Goal: Task Accomplishment & Management: Manage account settings

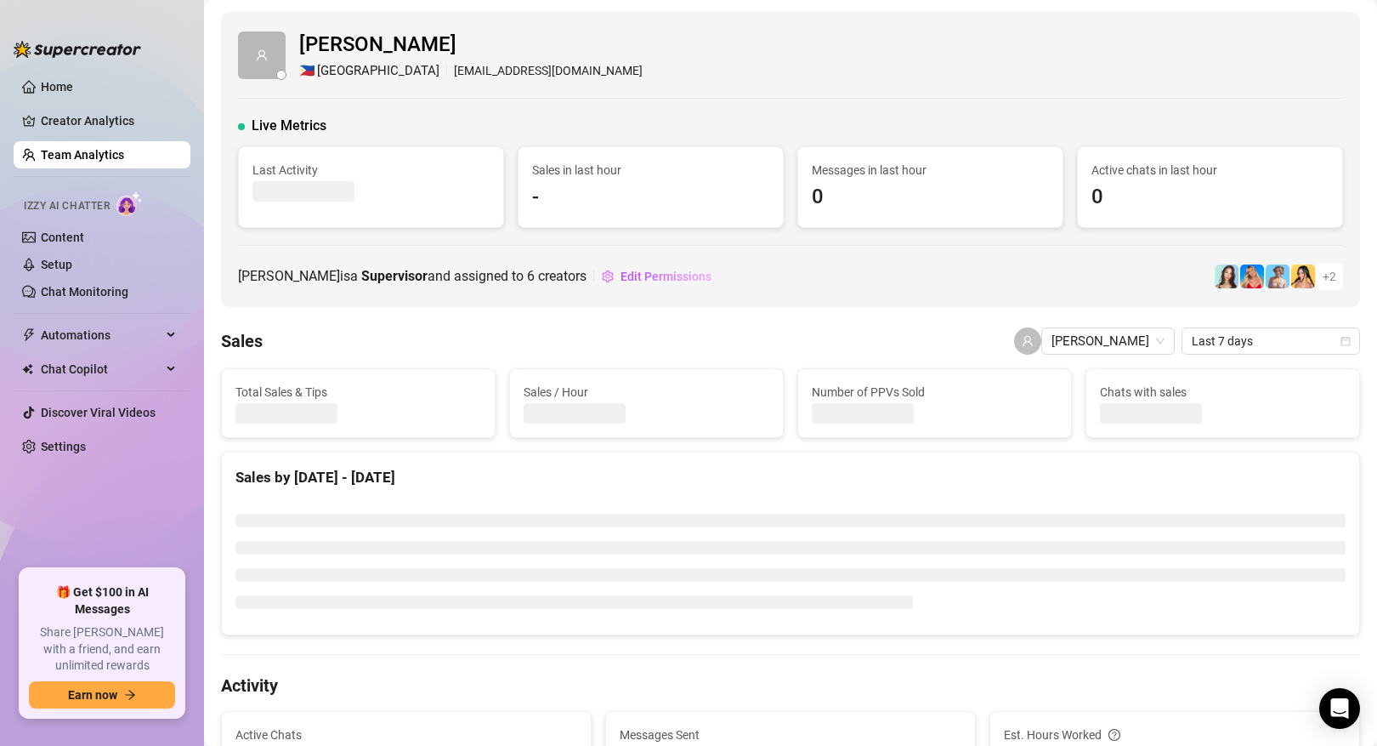
click at [116, 162] on link "Team Analytics" at bounding box center [82, 155] width 83 height 14
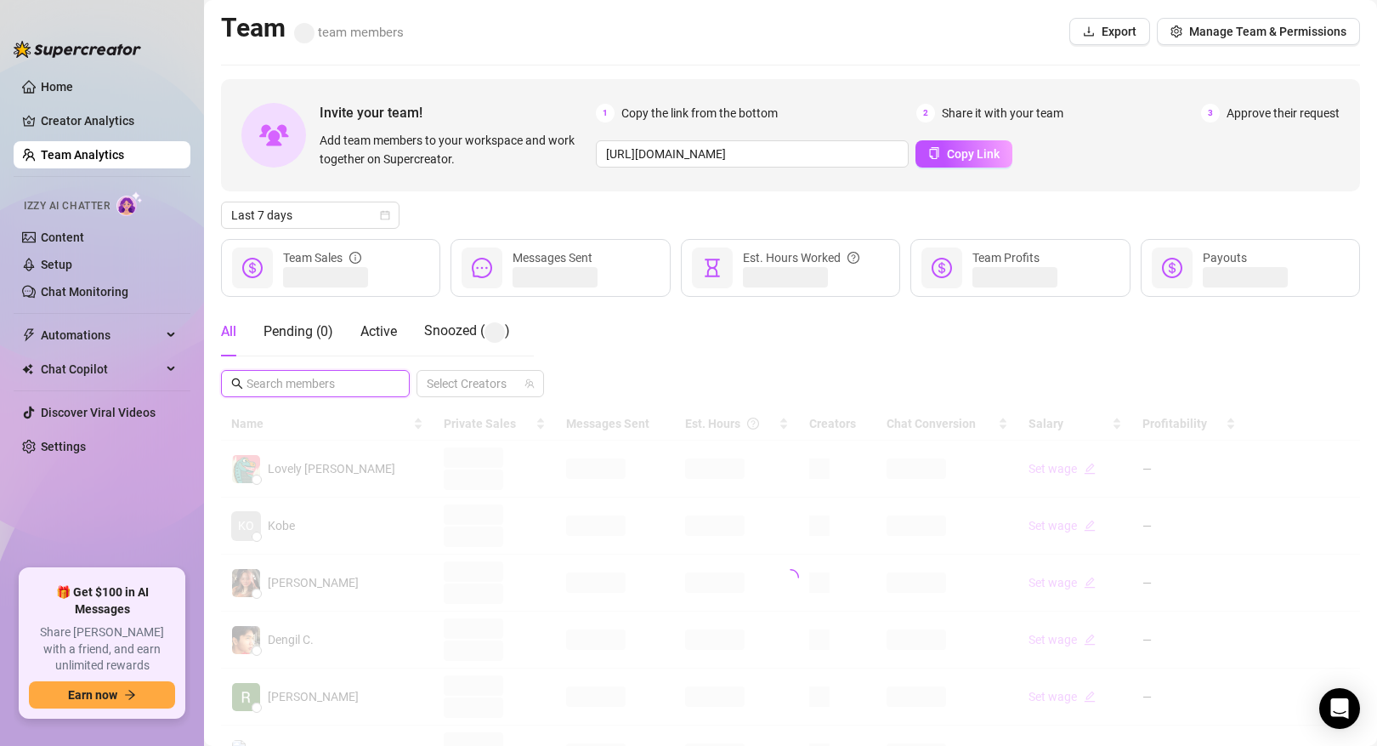
click at [340, 389] on input "text" at bounding box center [316, 383] width 139 height 19
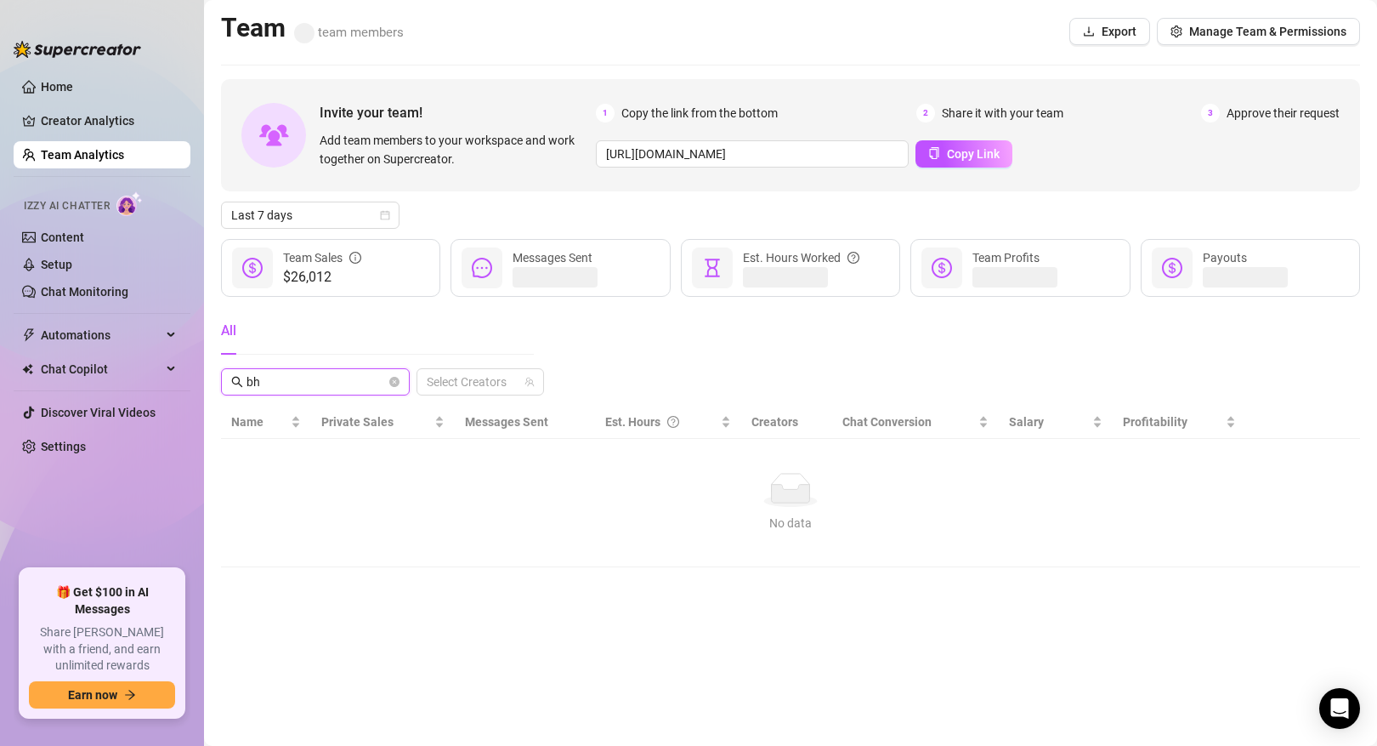
type input "b"
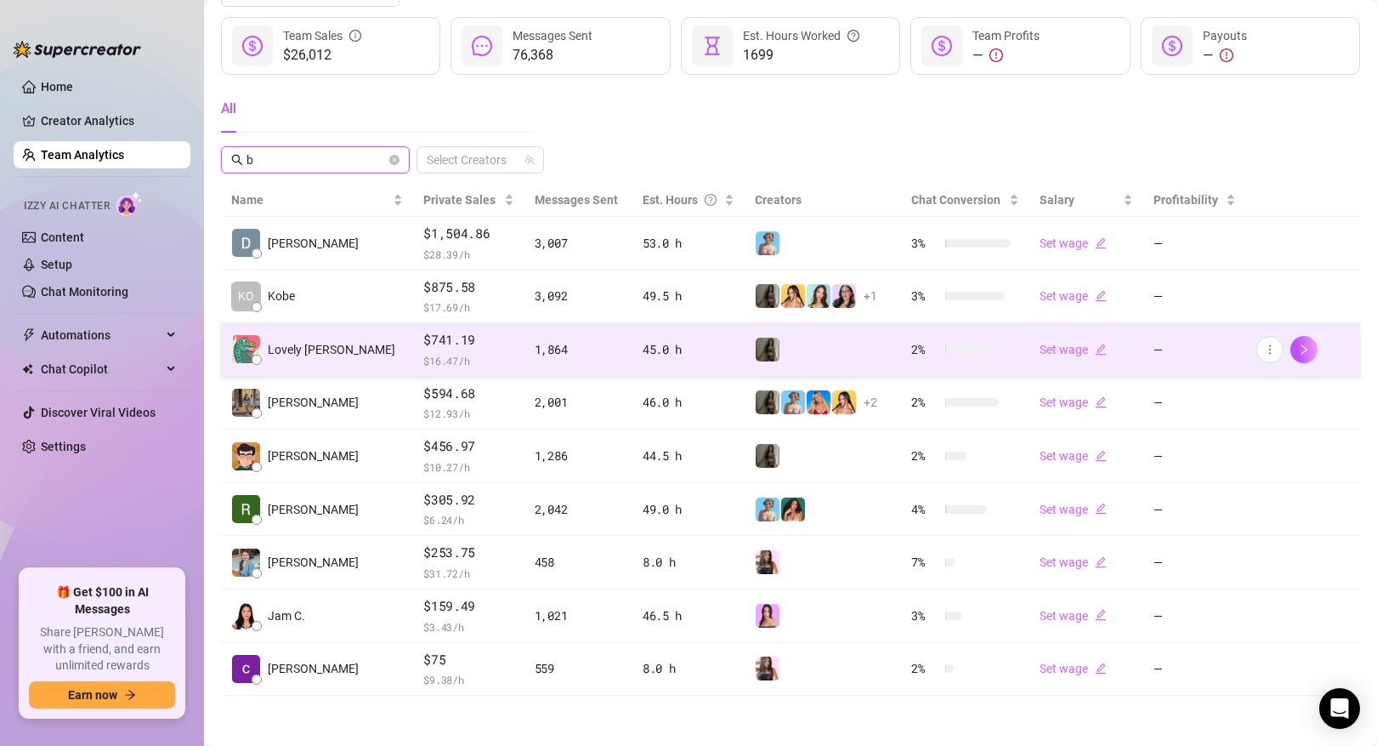
scroll to position [223, 0]
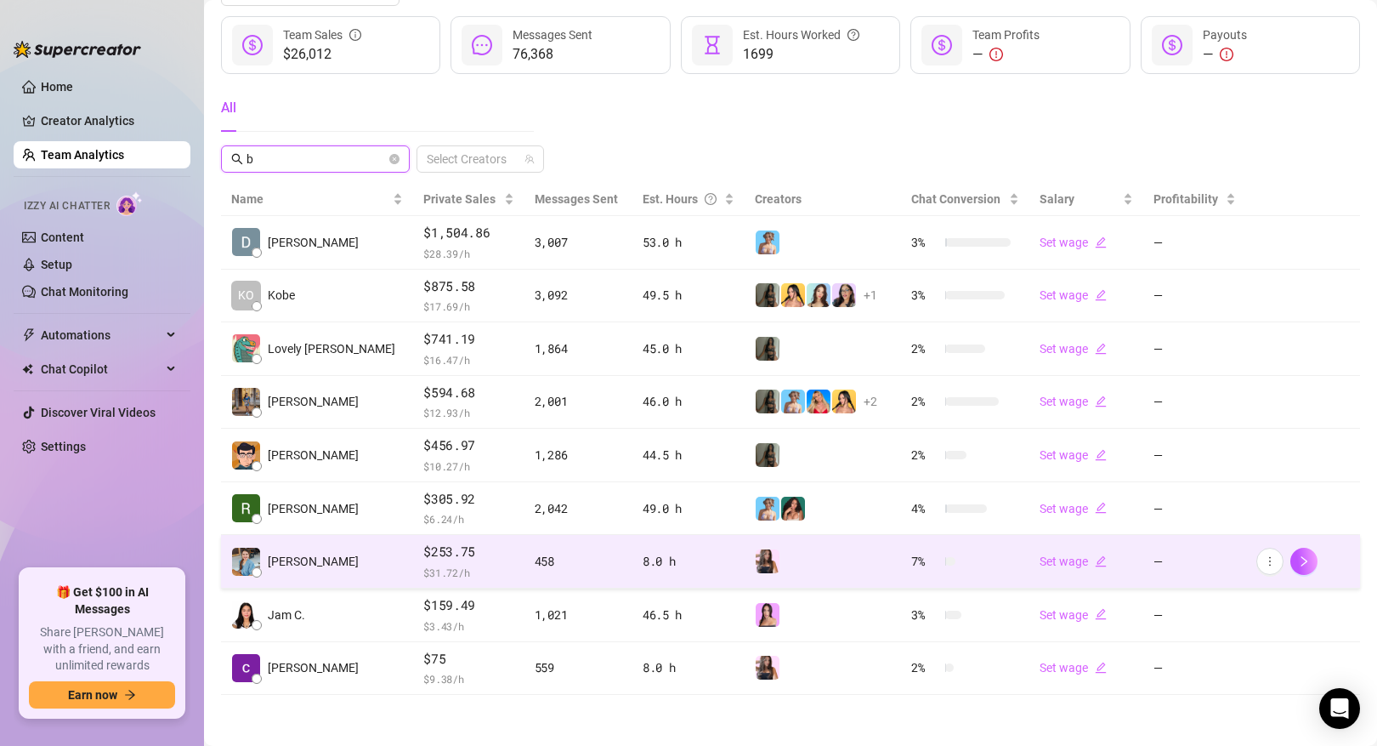
type input "b"
click at [324, 565] on td "[PERSON_NAME]" at bounding box center [317, 562] width 192 height 54
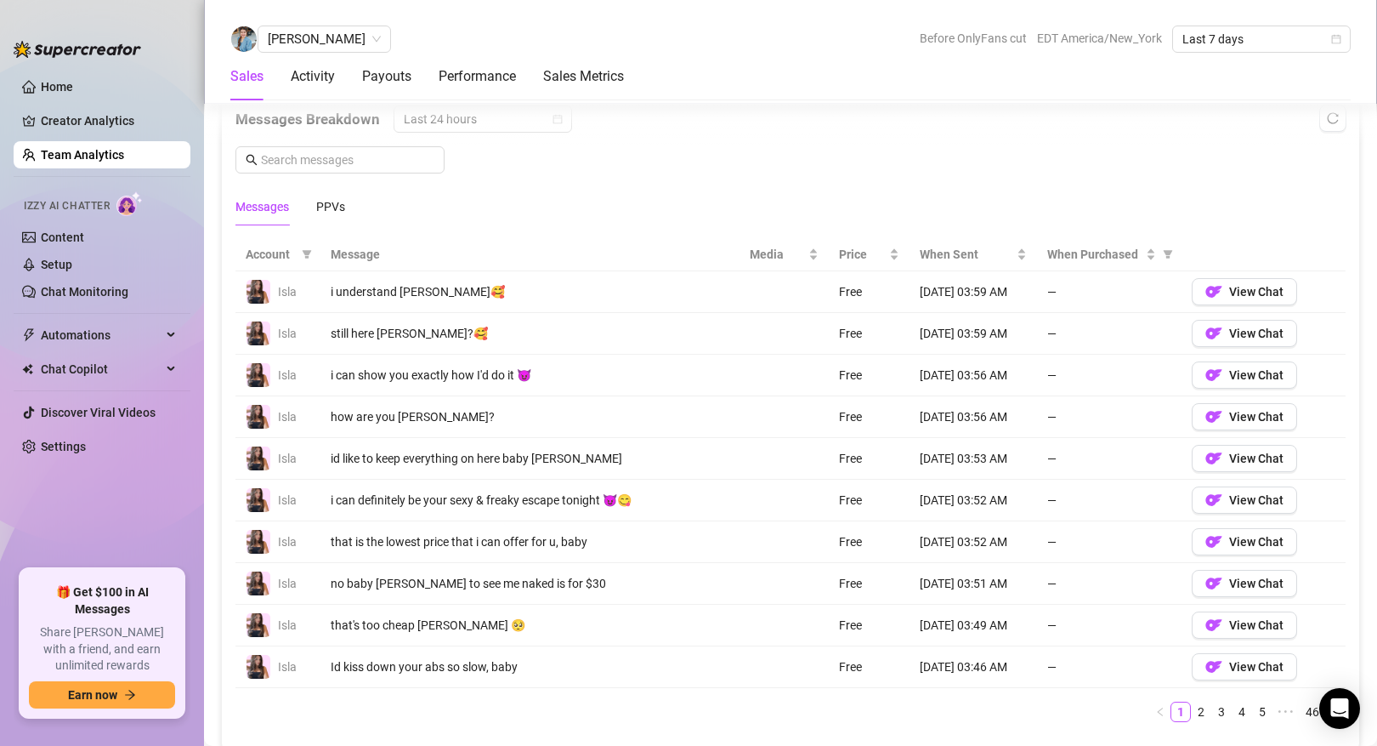
scroll to position [1200, 0]
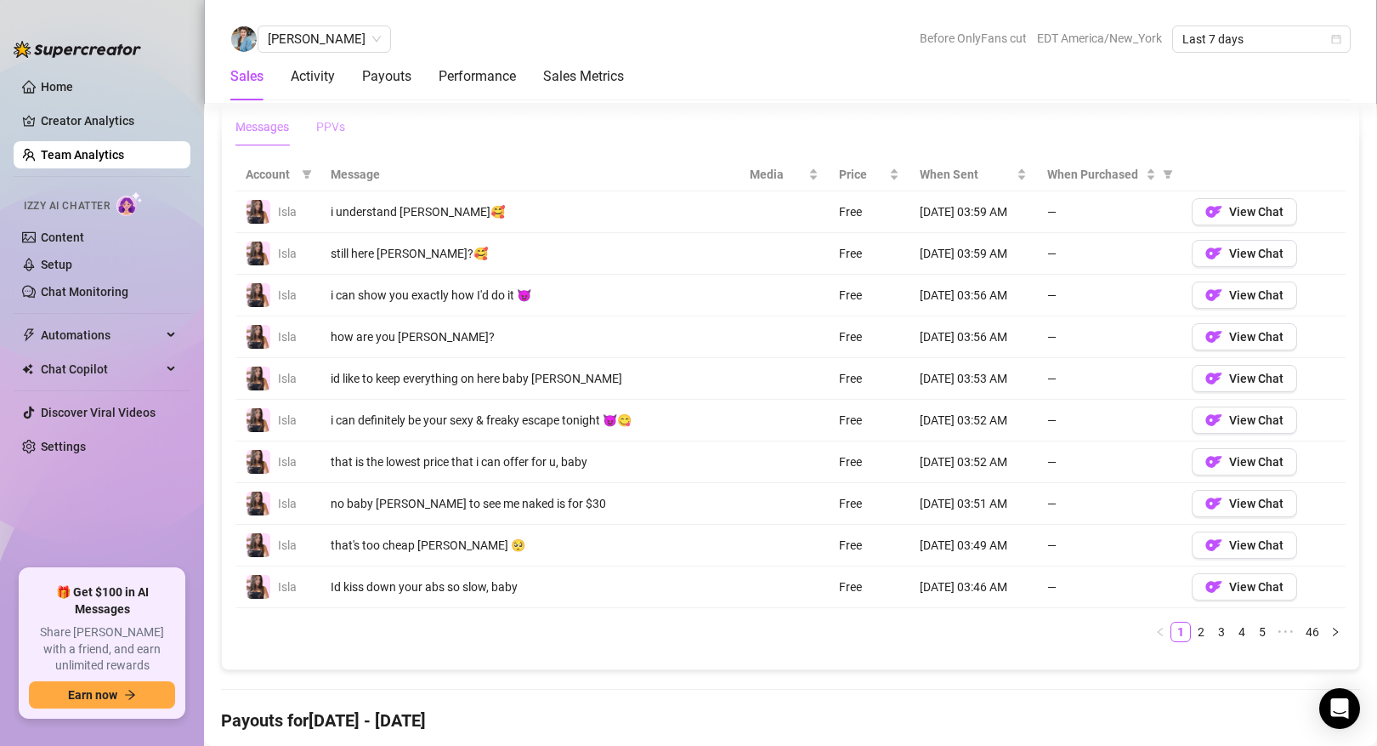
click at [326, 134] on div "PPVs" at bounding box center [330, 126] width 29 height 19
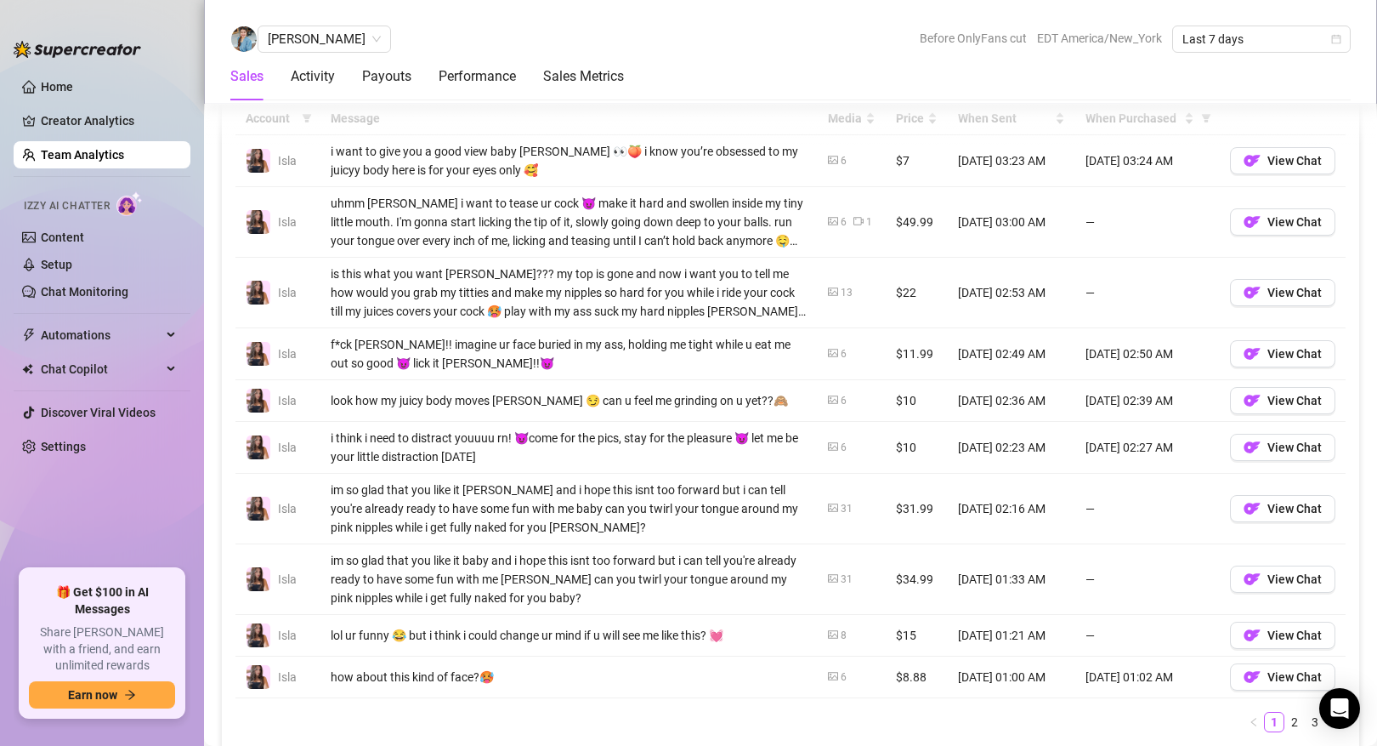
scroll to position [1257, 0]
click at [1290, 716] on link "2" at bounding box center [1294, 721] width 19 height 19
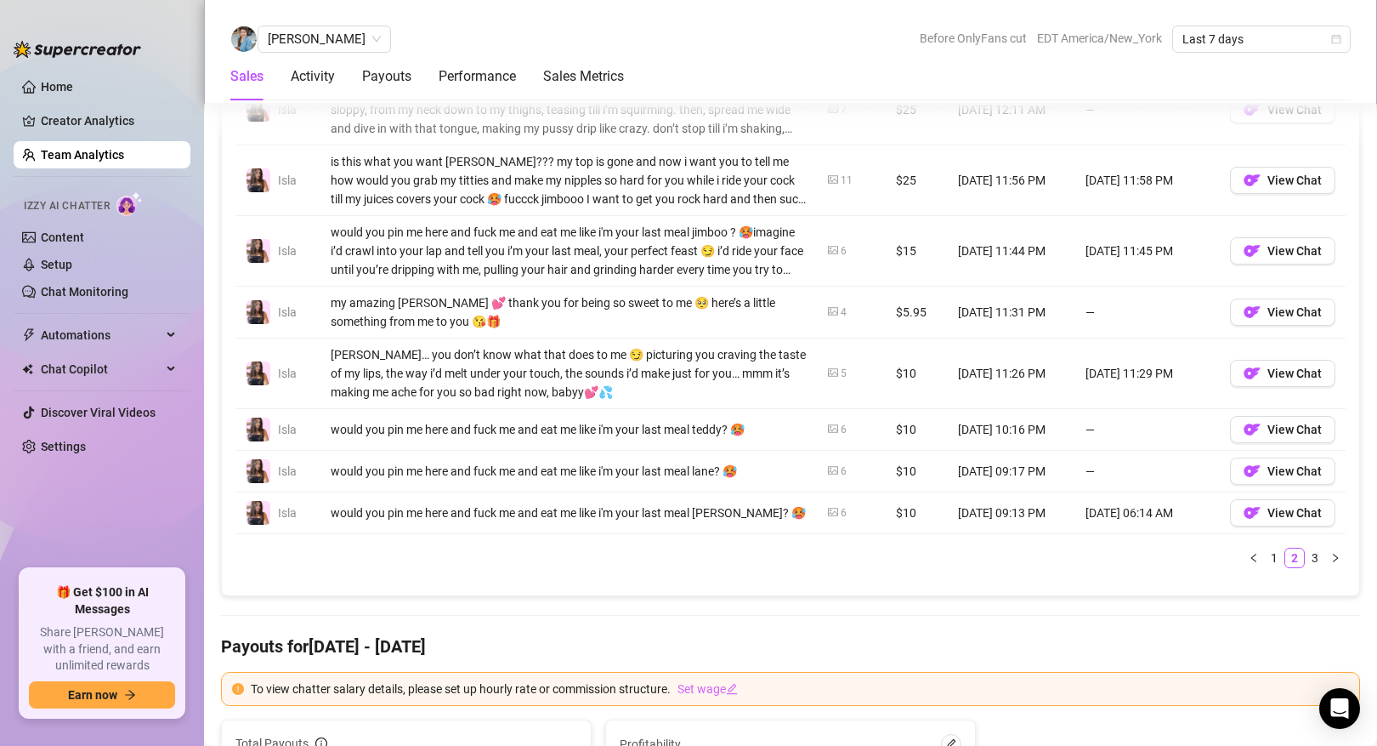
scroll to position [1338, 0]
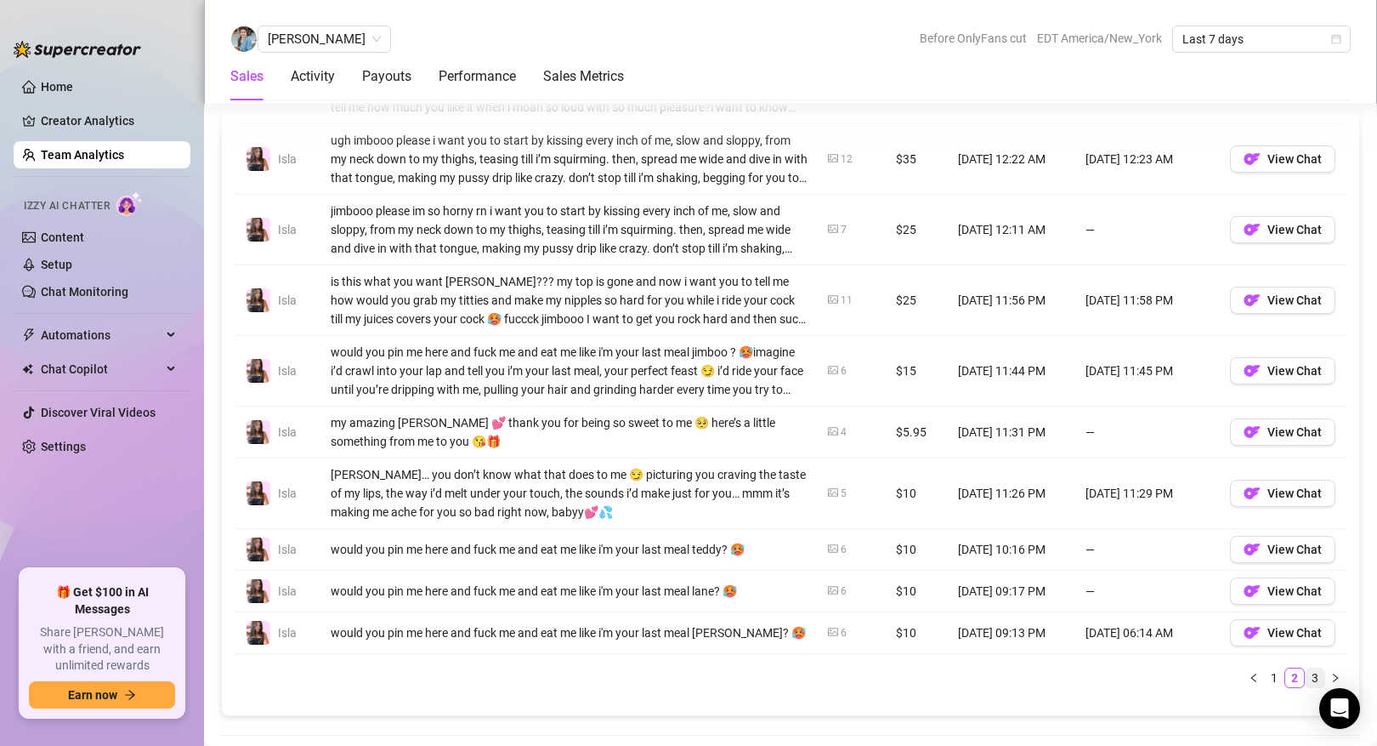
click at [1313, 674] on link "3" at bounding box center [1315, 677] width 19 height 19
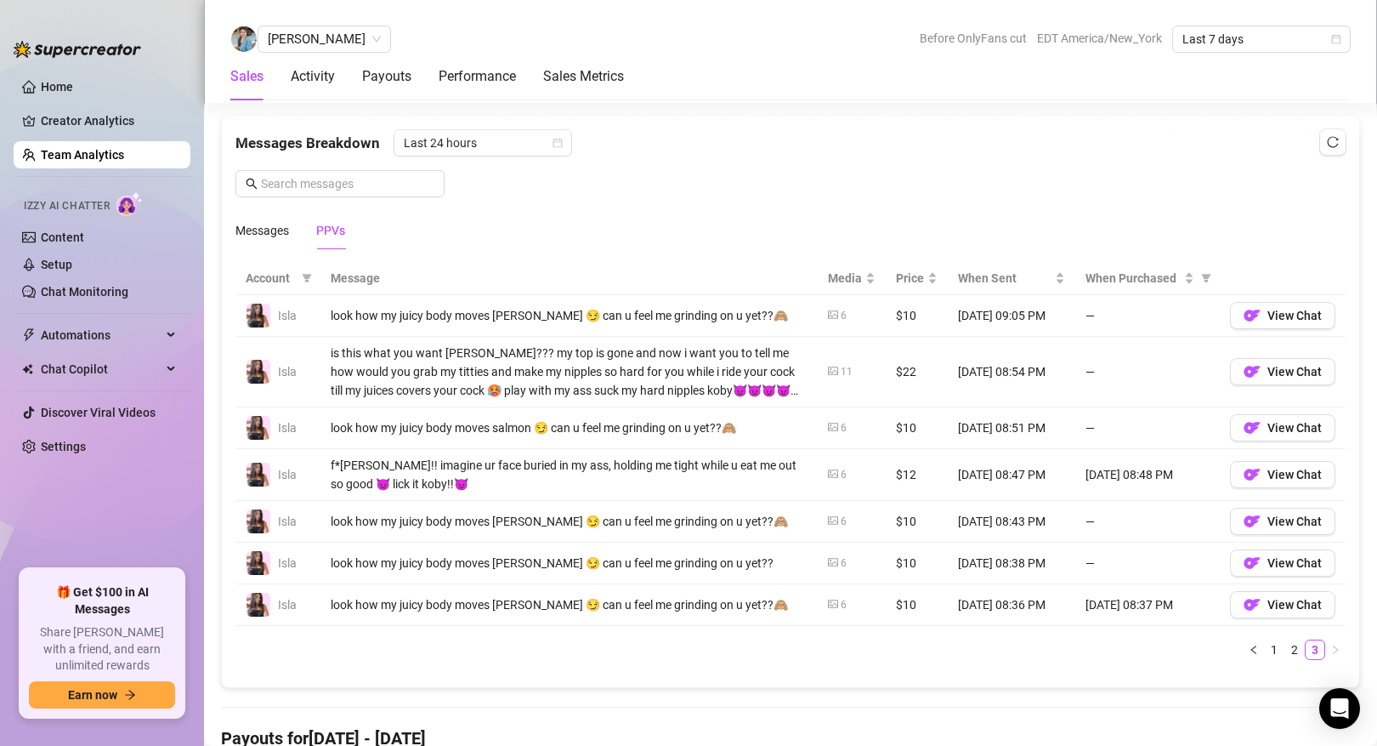
scroll to position [1095, 0]
click at [123, 152] on link "Team Analytics" at bounding box center [82, 155] width 83 height 14
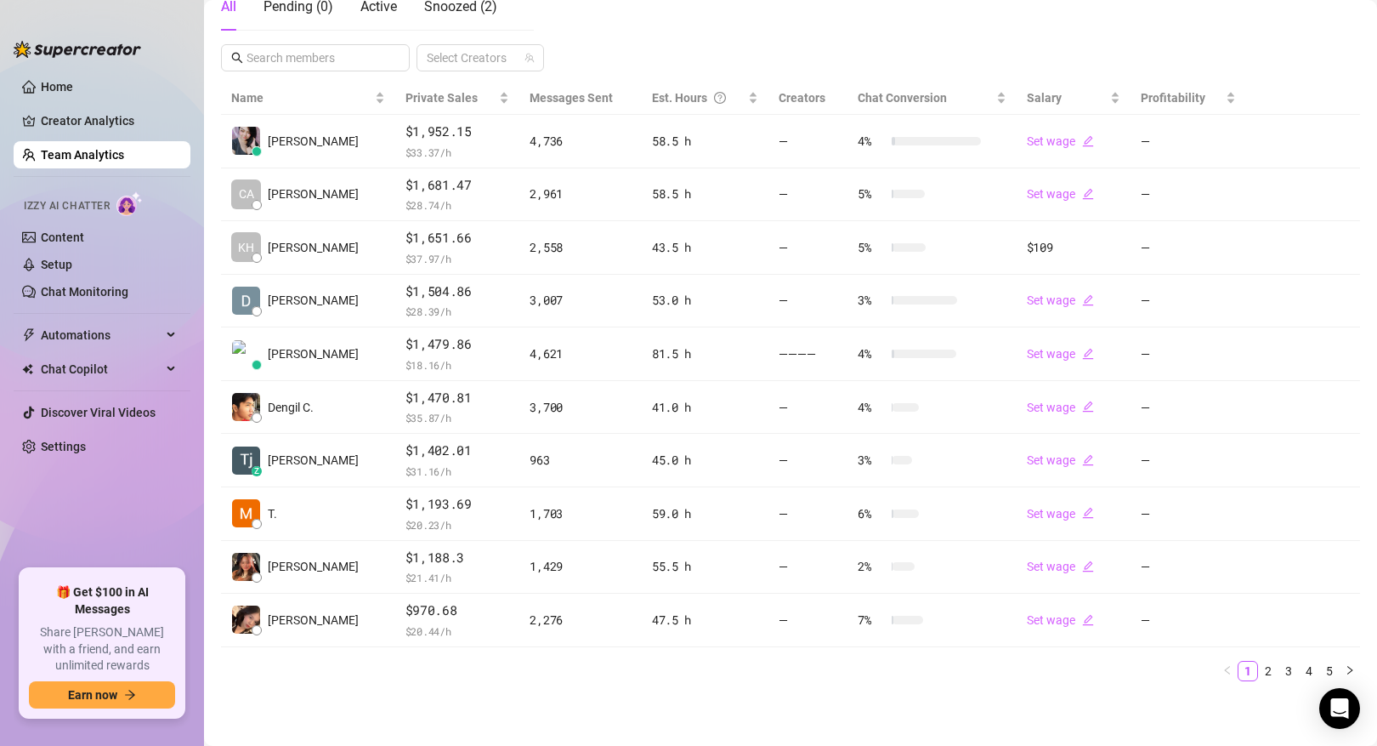
scroll to position [323, 0]
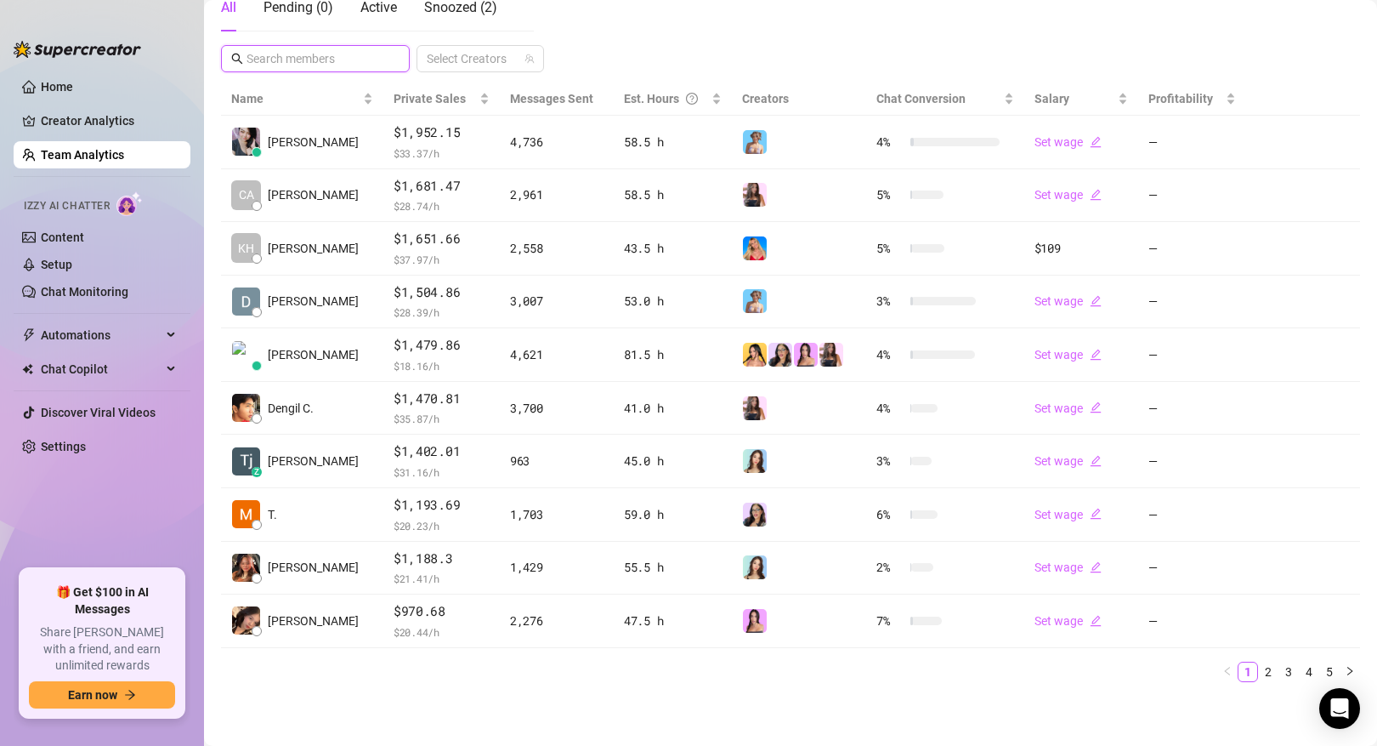
click at [317, 53] on input "text" at bounding box center [316, 58] width 139 height 19
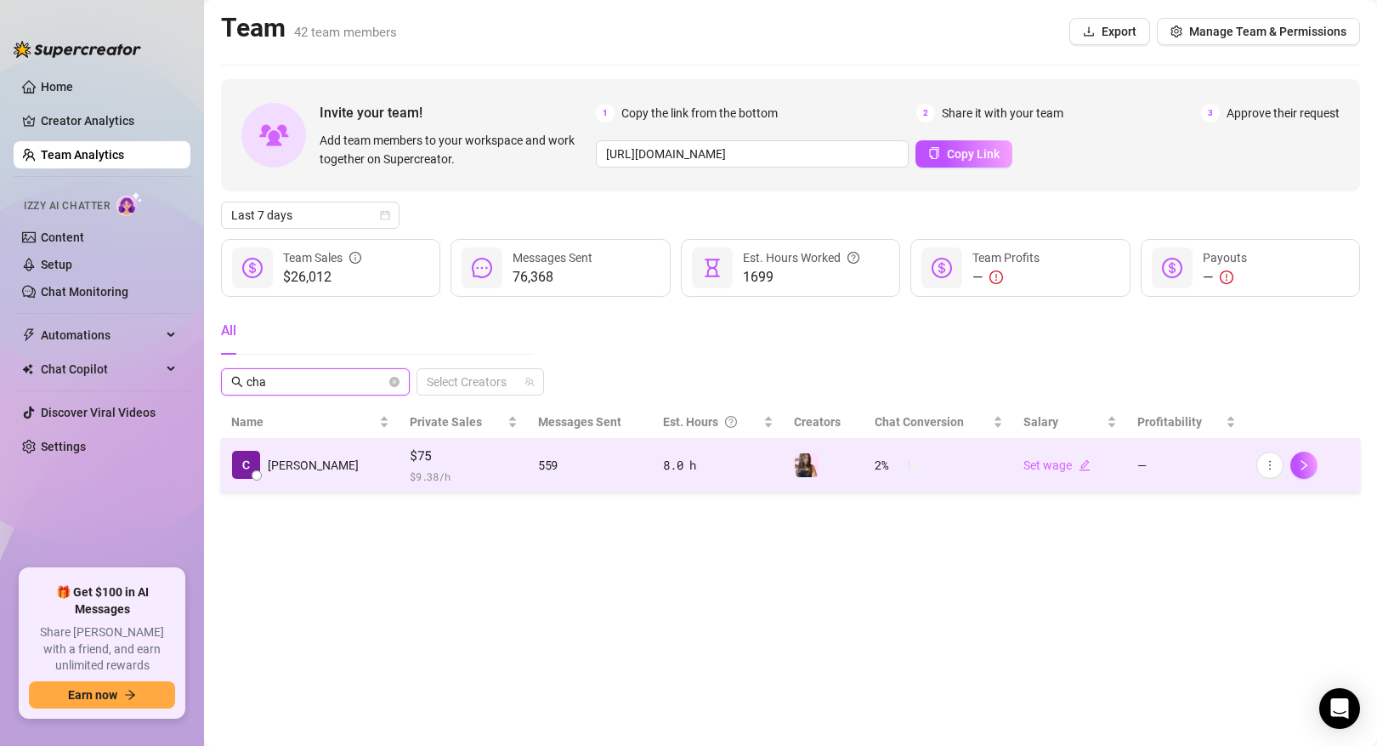
type input "cha"
click at [310, 461] on td "[PERSON_NAME]" at bounding box center [310, 466] width 179 height 54
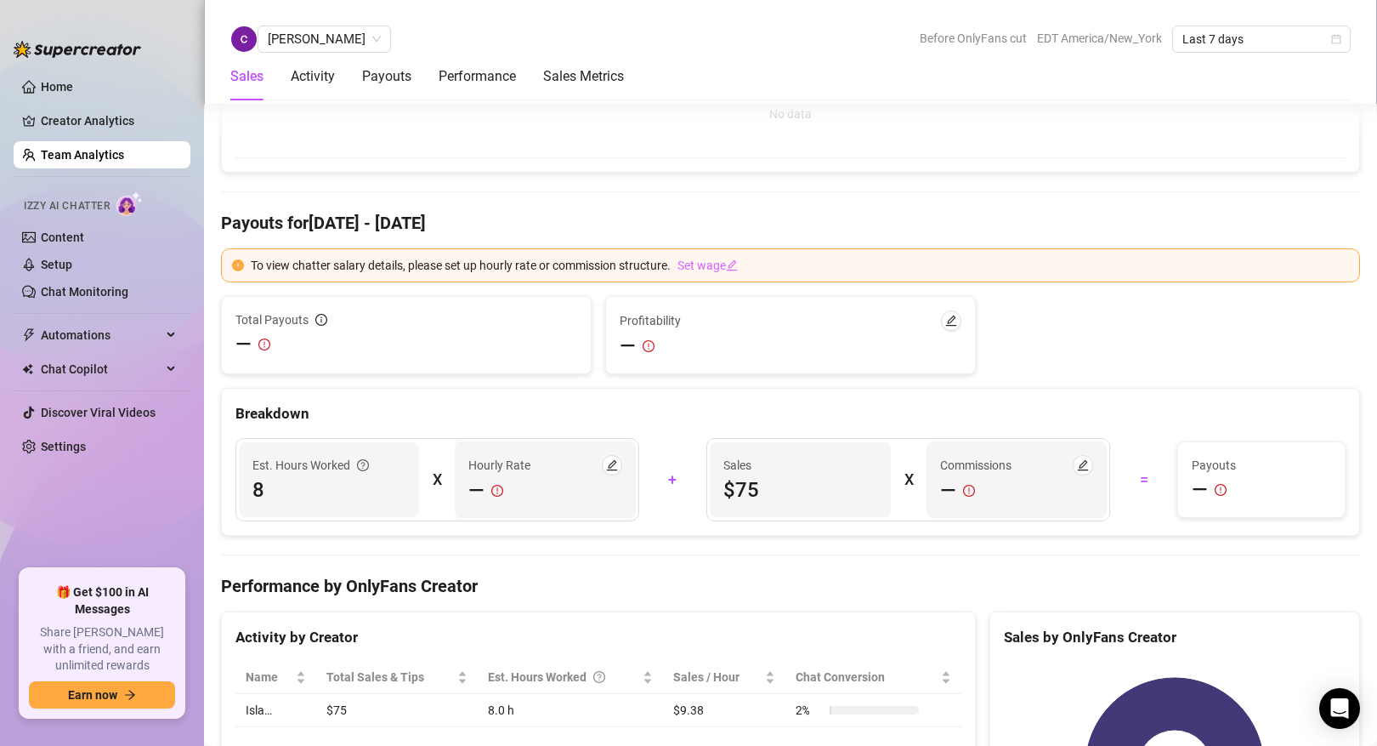
scroll to position [854, 0]
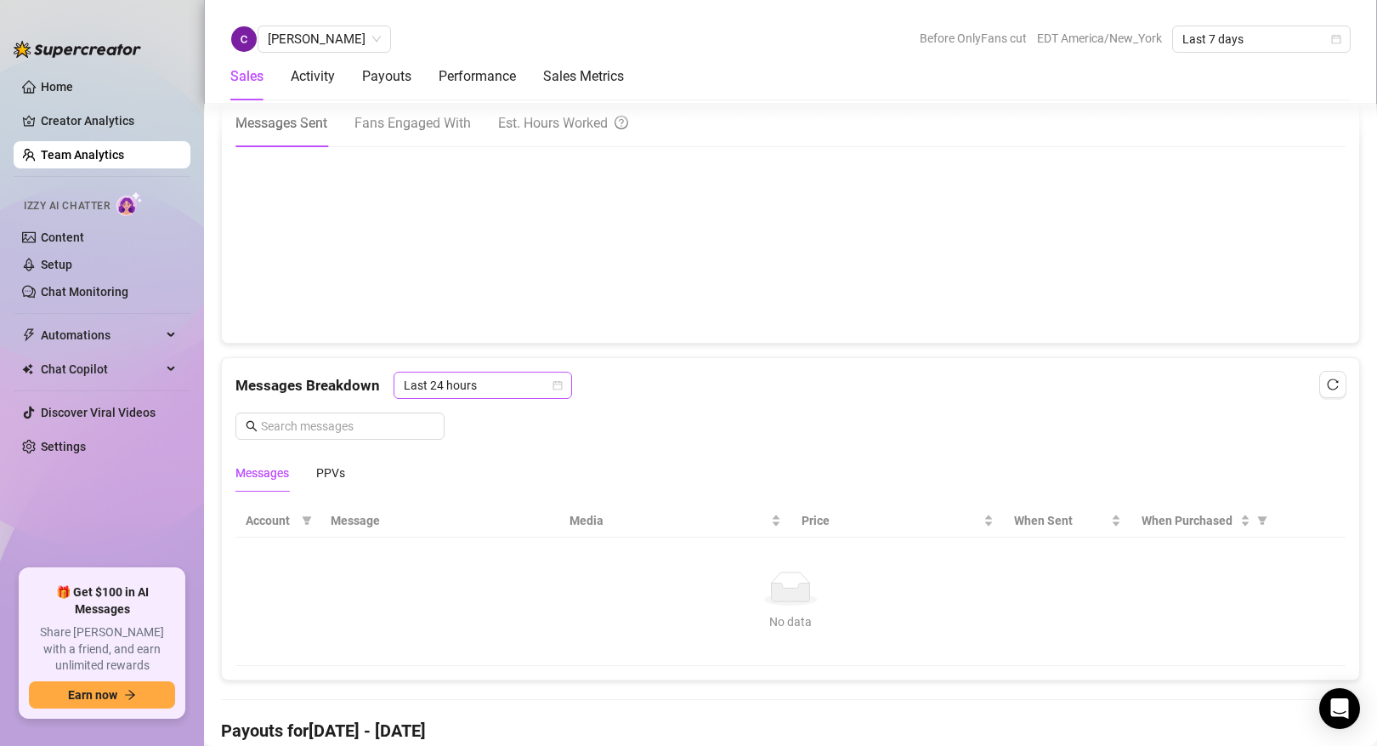
click at [505, 399] on div "Last 24 hours" at bounding box center [483, 384] width 179 height 27
click at [519, 386] on span "Last 24 hours" at bounding box center [483, 385] width 158 height 26
click at [507, 444] on div "Last Week" at bounding box center [481, 446] width 151 height 19
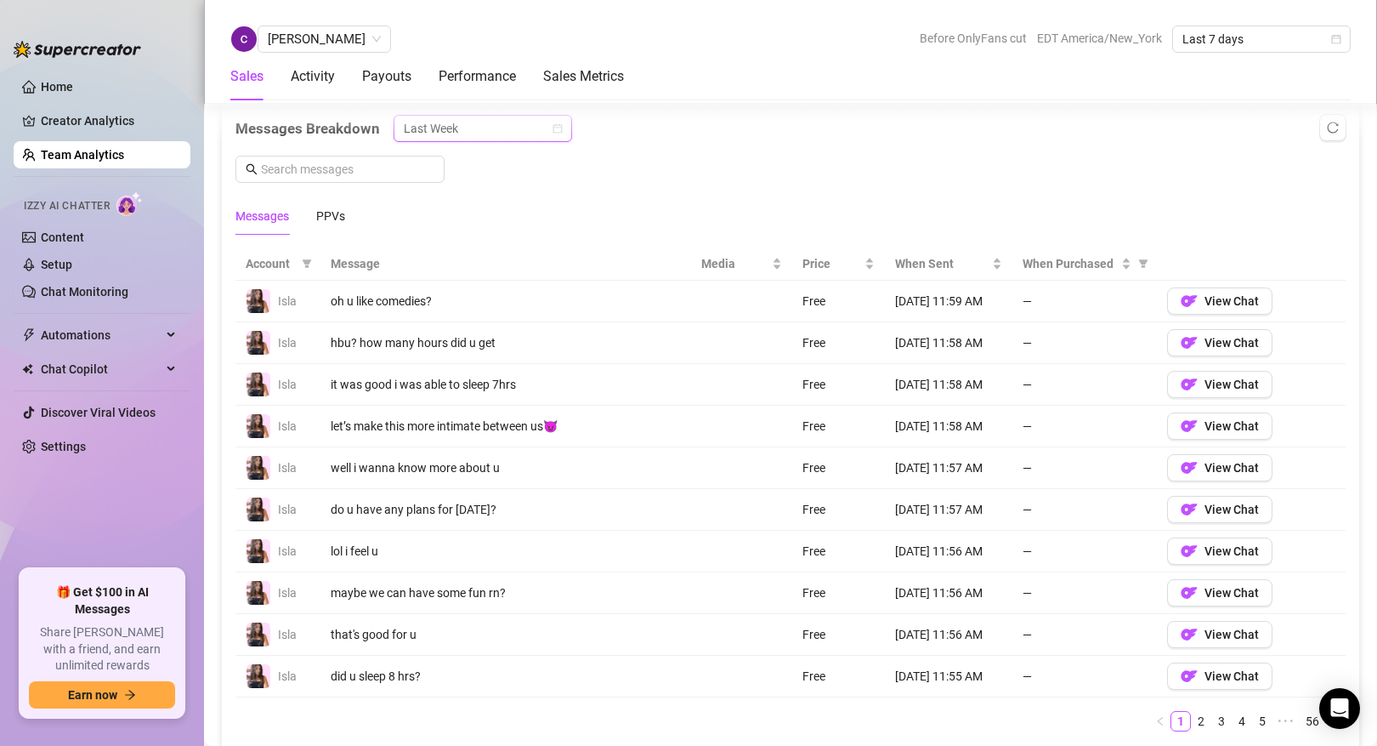
scroll to position [1152, 0]
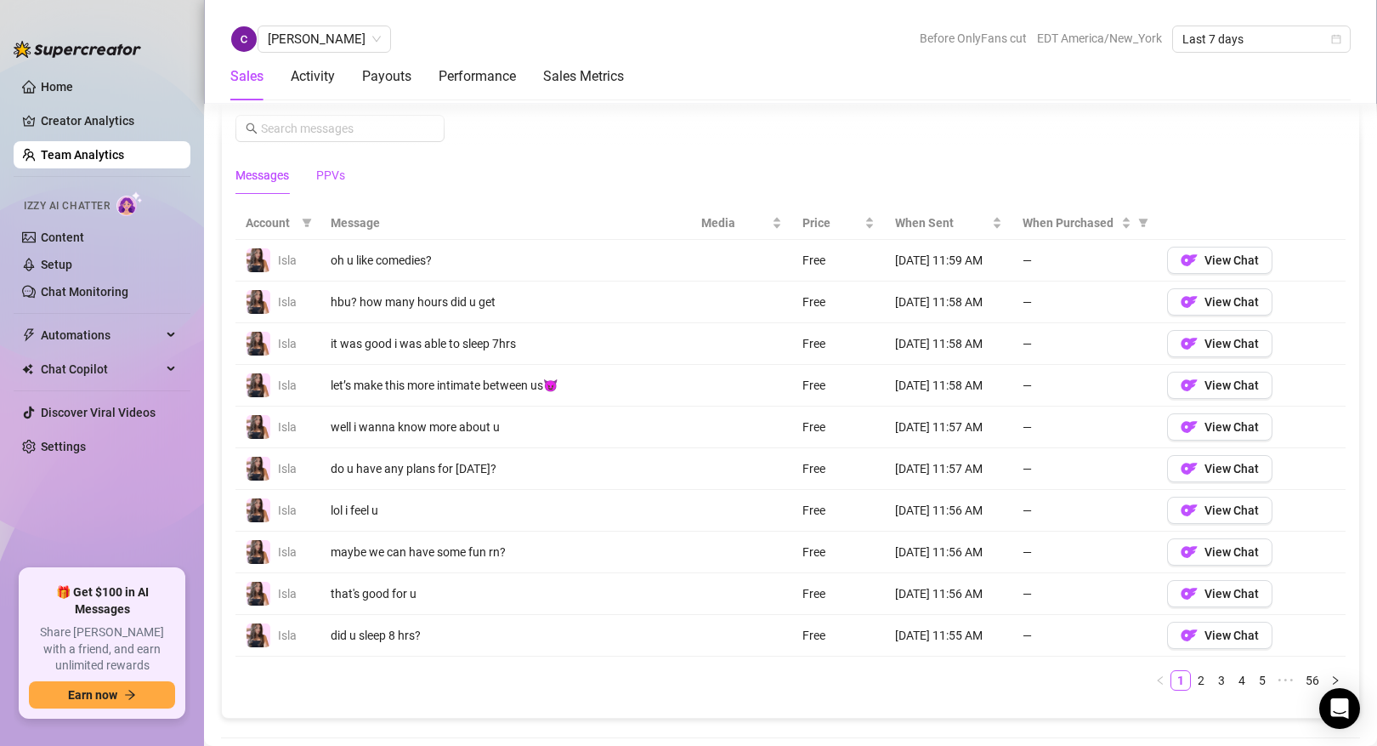
click at [337, 173] on div "PPVs" at bounding box center [330, 175] width 29 height 19
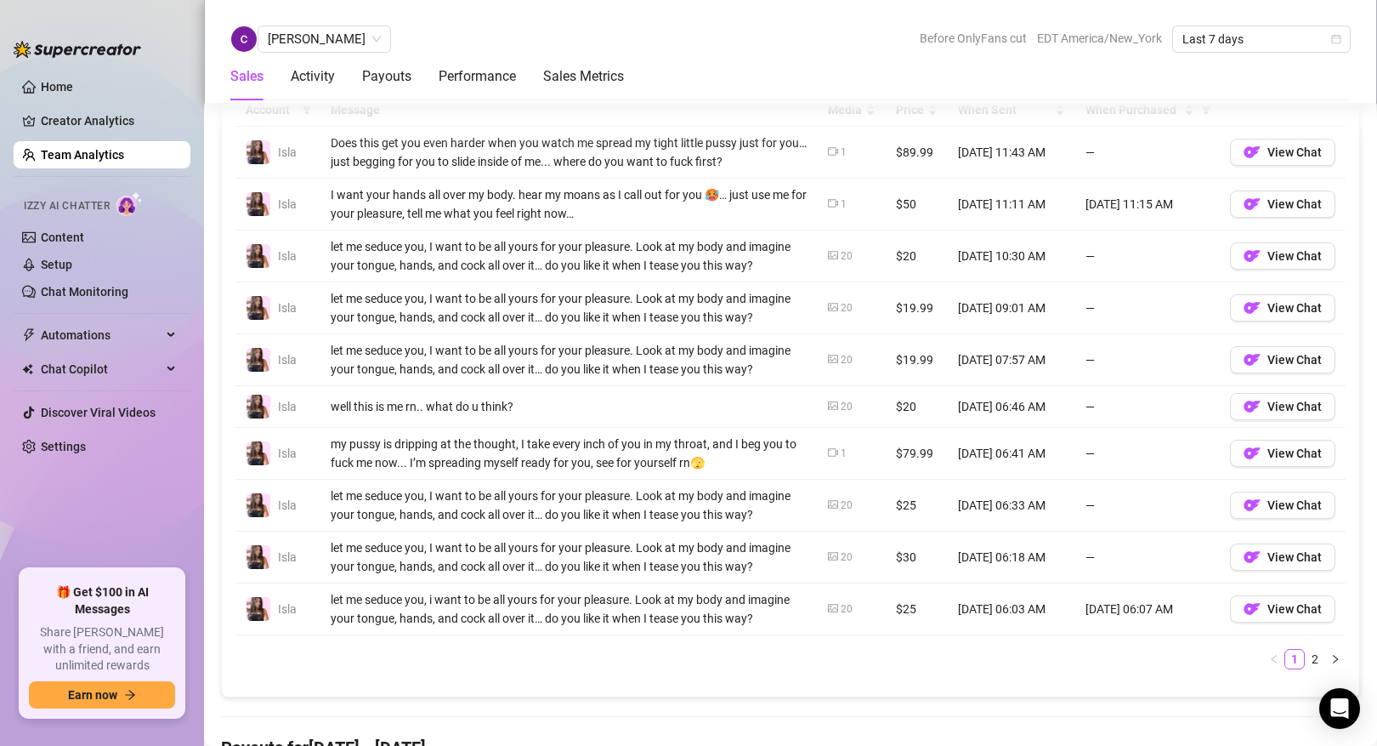
scroll to position [1245, 0]
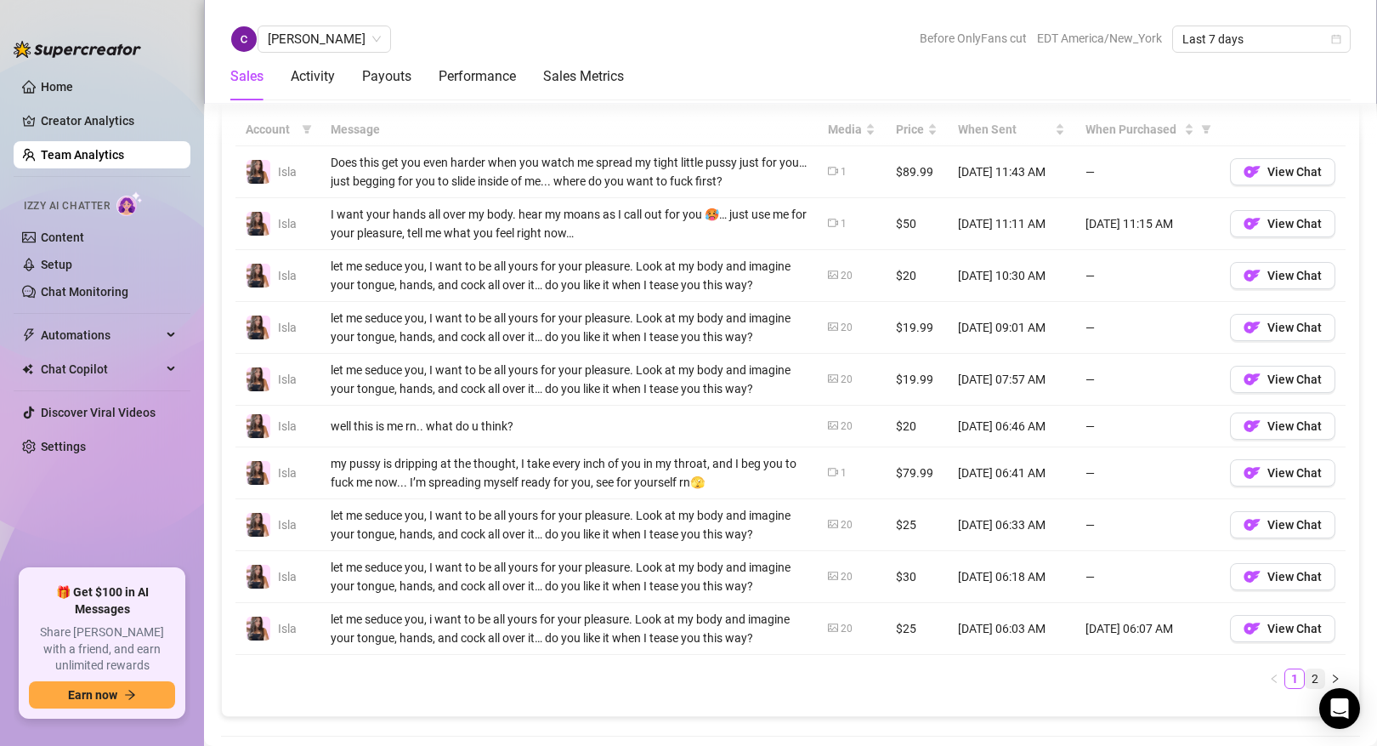
click at [1316, 678] on link "2" at bounding box center [1315, 678] width 19 height 19
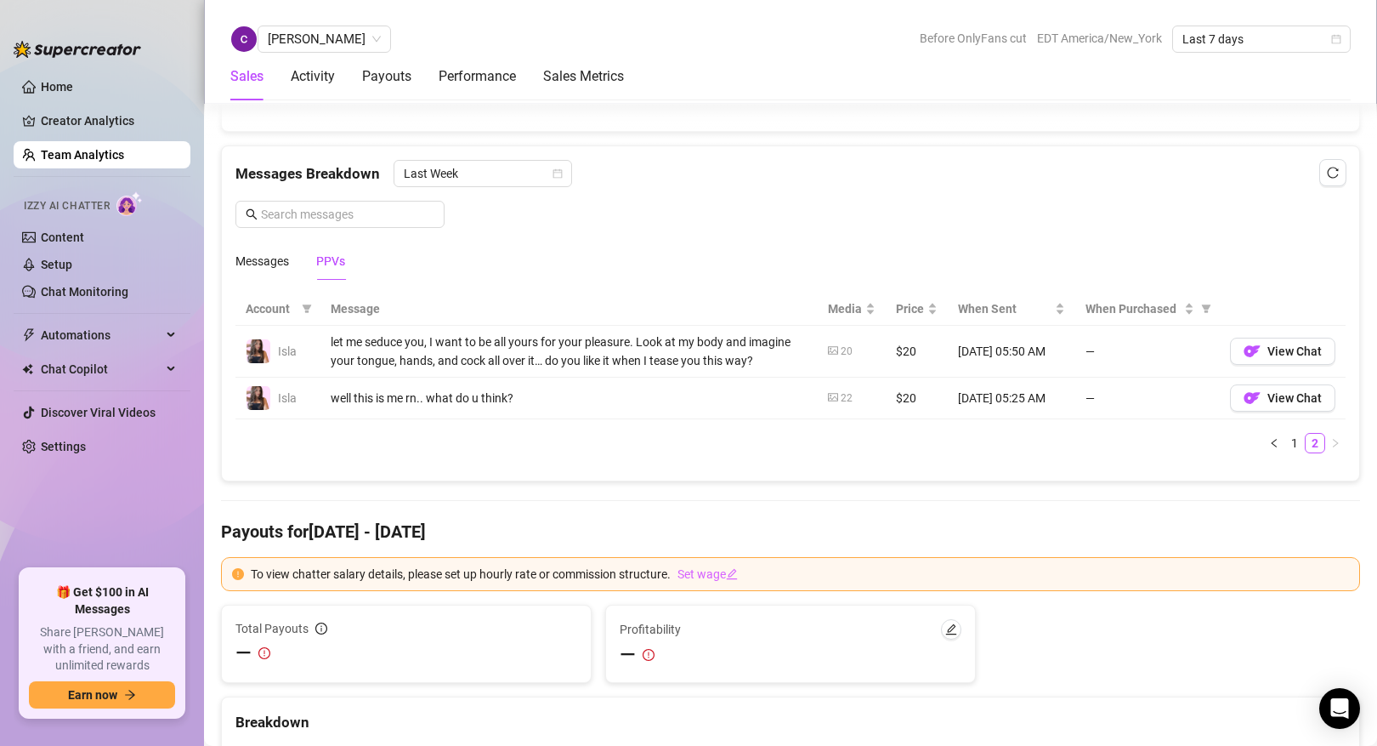
scroll to position [1064, 0]
click at [1289, 445] on link "1" at bounding box center [1294, 444] width 19 height 19
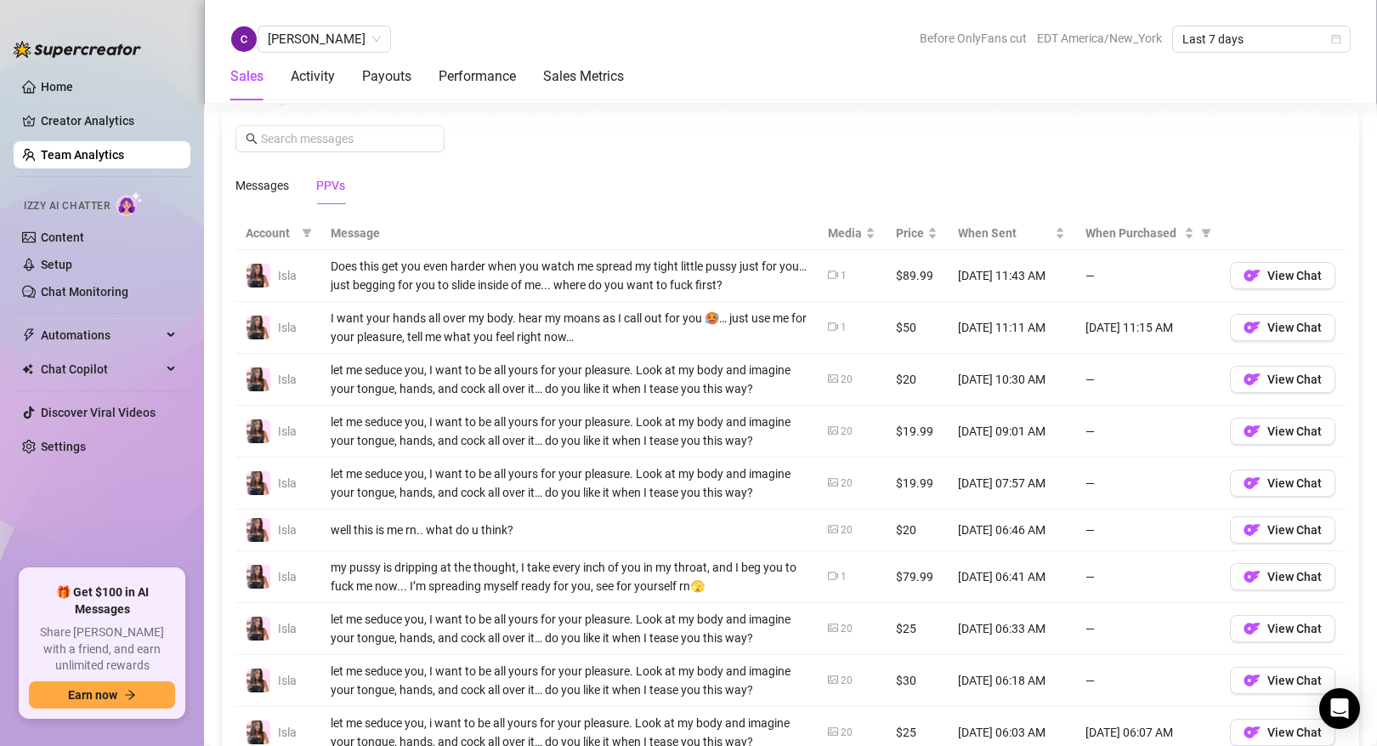
scroll to position [1129, 0]
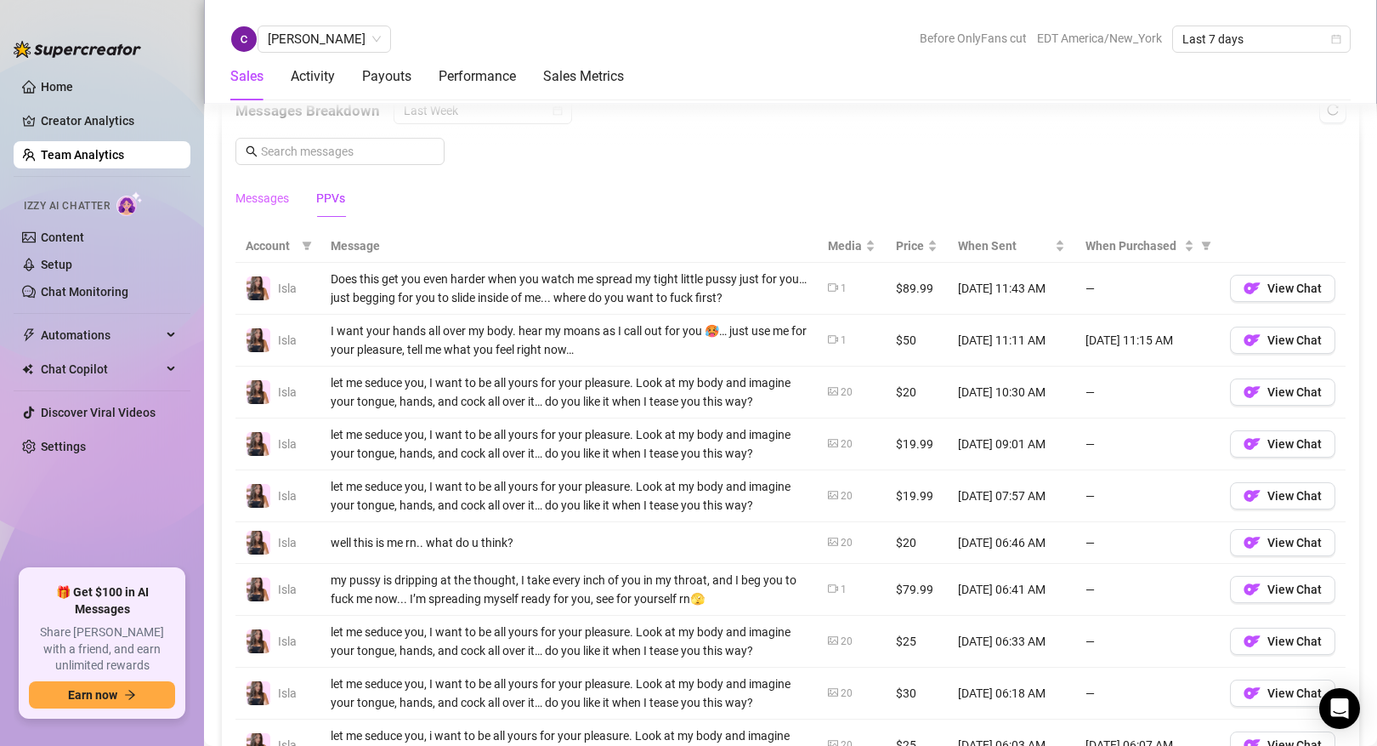
click at [270, 207] on div "Messages" at bounding box center [262, 198] width 54 height 39
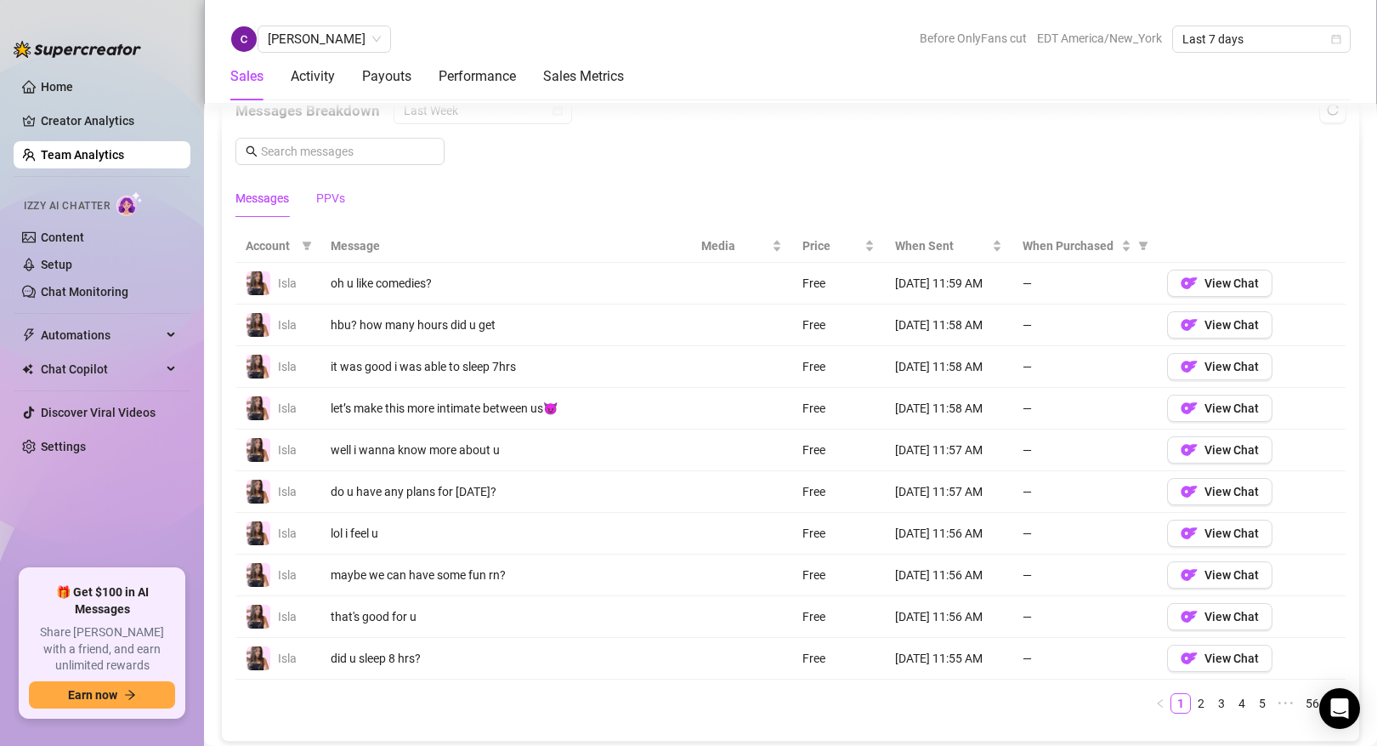
click at [331, 199] on div "PPVs" at bounding box center [330, 198] width 29 height 19
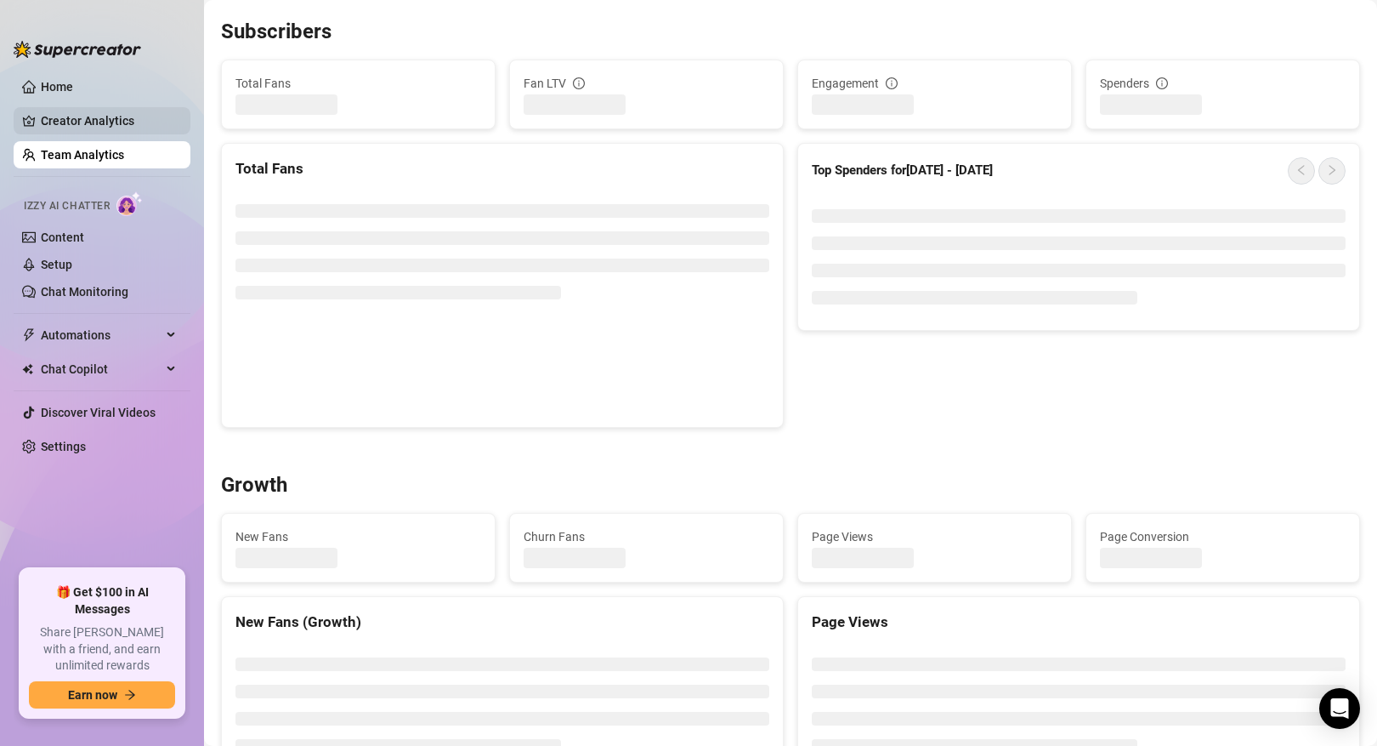
click at [121, 120] on link "Creator Analytics" at bounding box center [109, 120] width 136 height 27
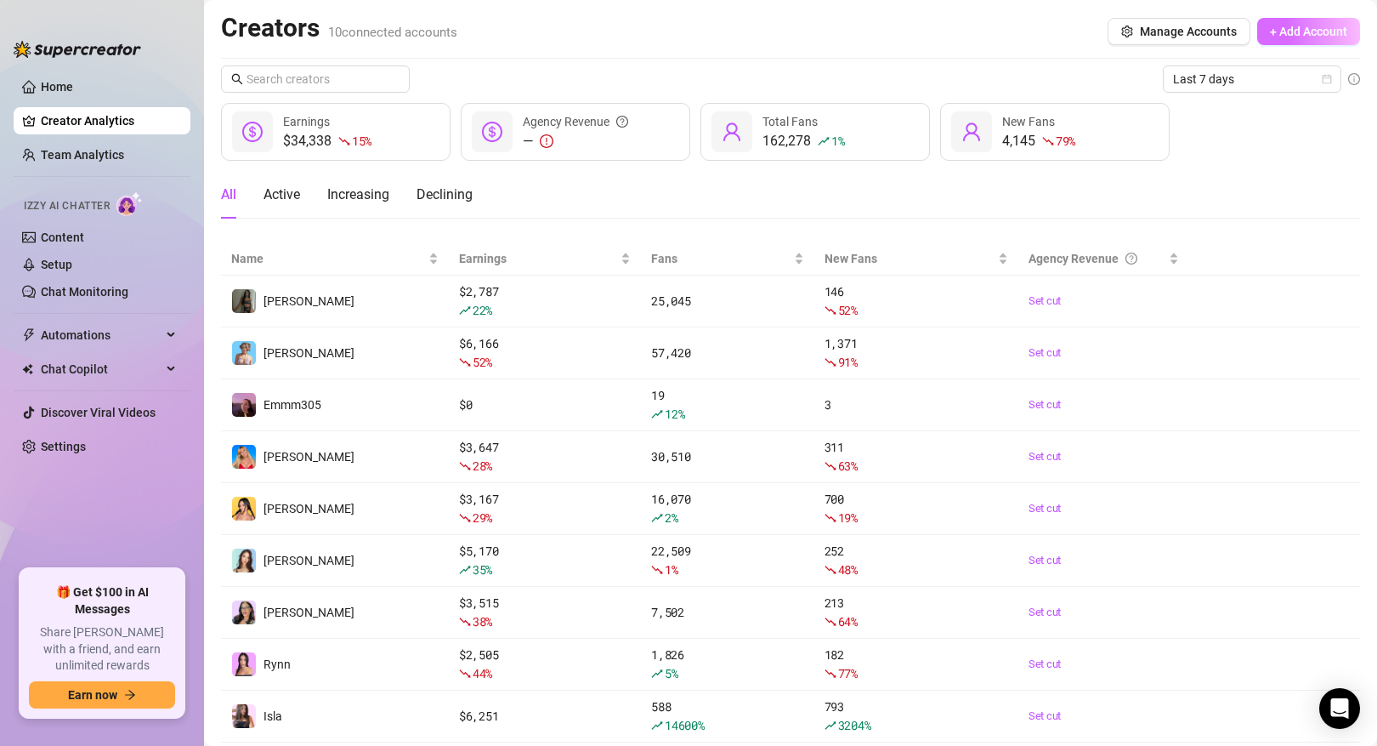
click at [1315, 33] on span "+ Add Account" at bounding box center [1308, 32] width 77 height 14
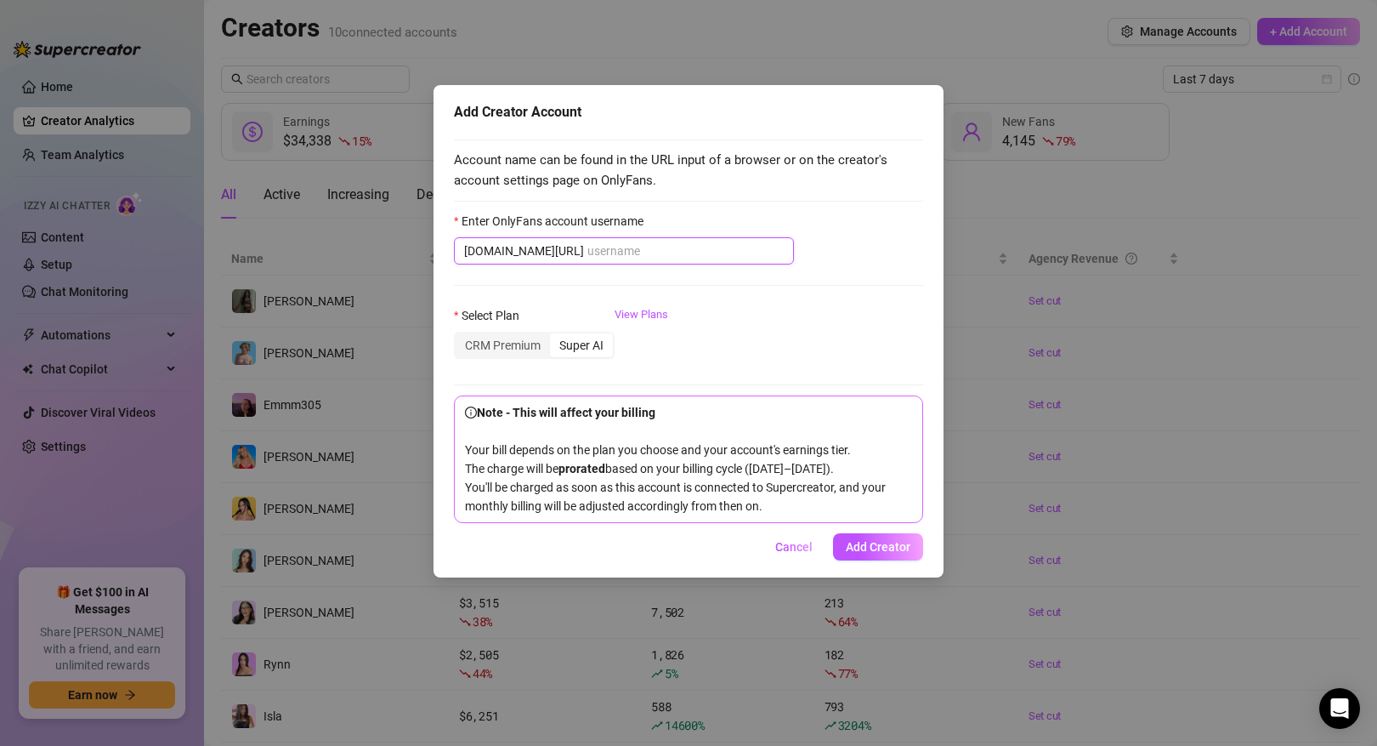
click at [587, 254] on input "Enter OnlyFans account username" at bounding box center [685, 250] width 196 height 19
paste input "celiiinexo"
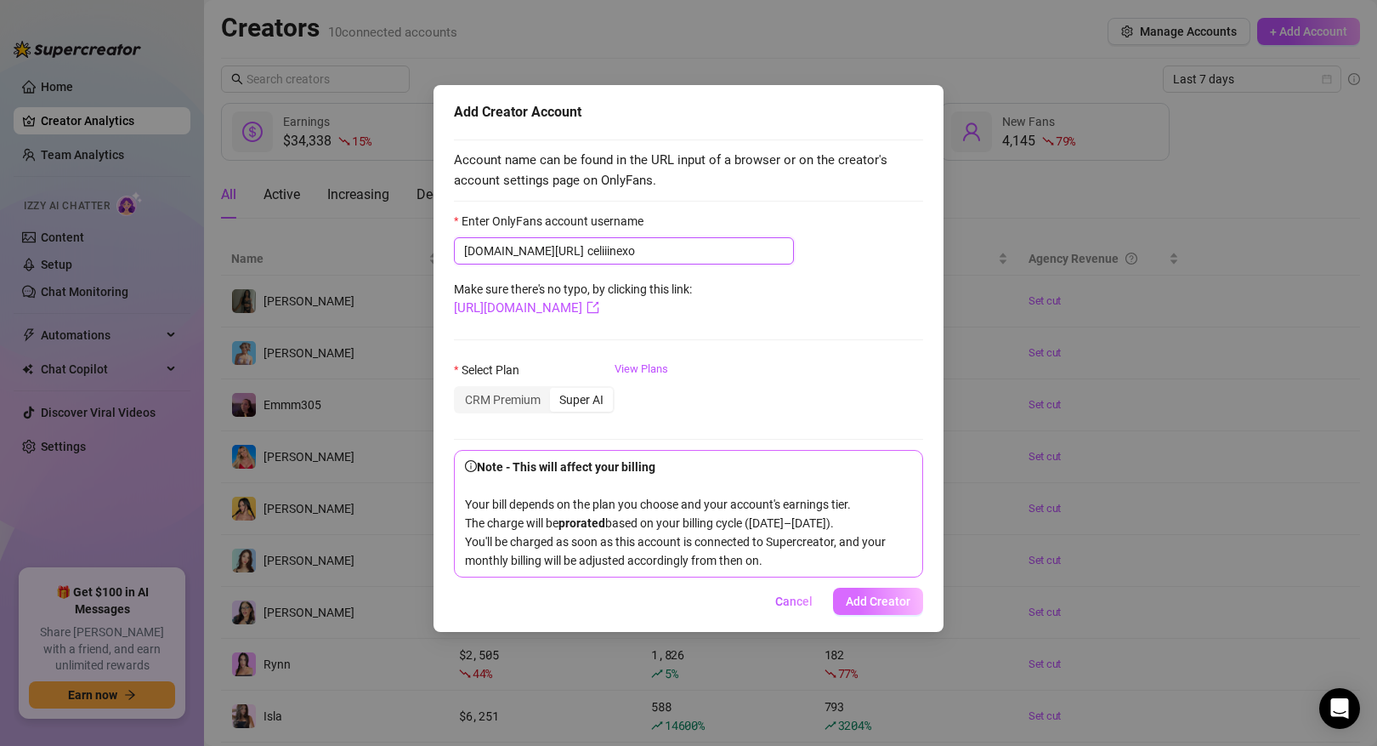
type input "celiiinexo"
click at [876, 615] on button "Add Creator" at bounding box center [878, 600] width 90 height 27
